Goal: Task Accomplishment & Management: Manage account settings

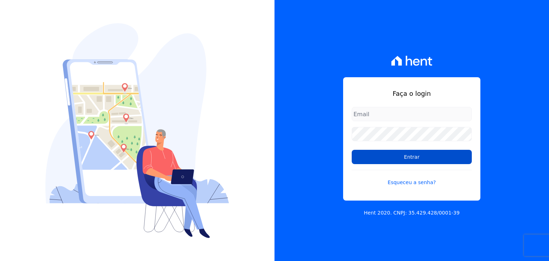
type input "[EMAIL_ADDRESS][DOMAIN_NAME]"
click at [403, 158] on input "Entrar" at bounding box center [412, 157] width 120 height 14
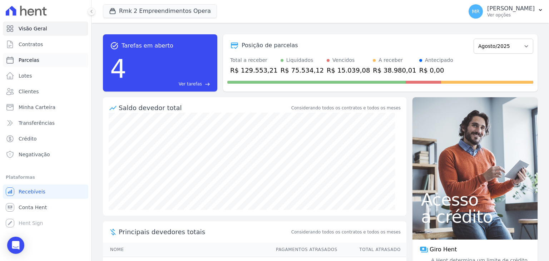
click at [57, 65] on link "Parcelas" at bounding box center [45, 60] width 85 height 14
select select
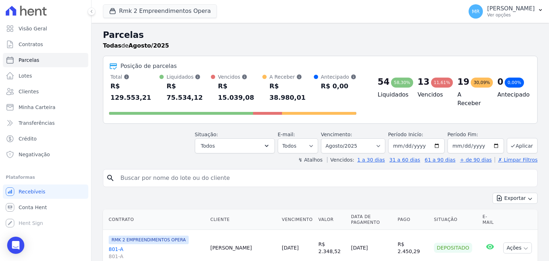
click at [175, 171] on input "search" at bounding box center [325, 178] width 418 height 14
type input "601"
select select
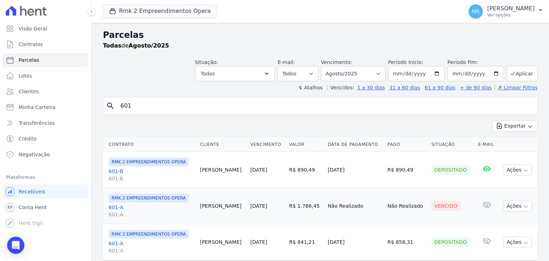
scroll to position [20, 0]
